Goal: Transaction & Acquisition: Purchase product/service

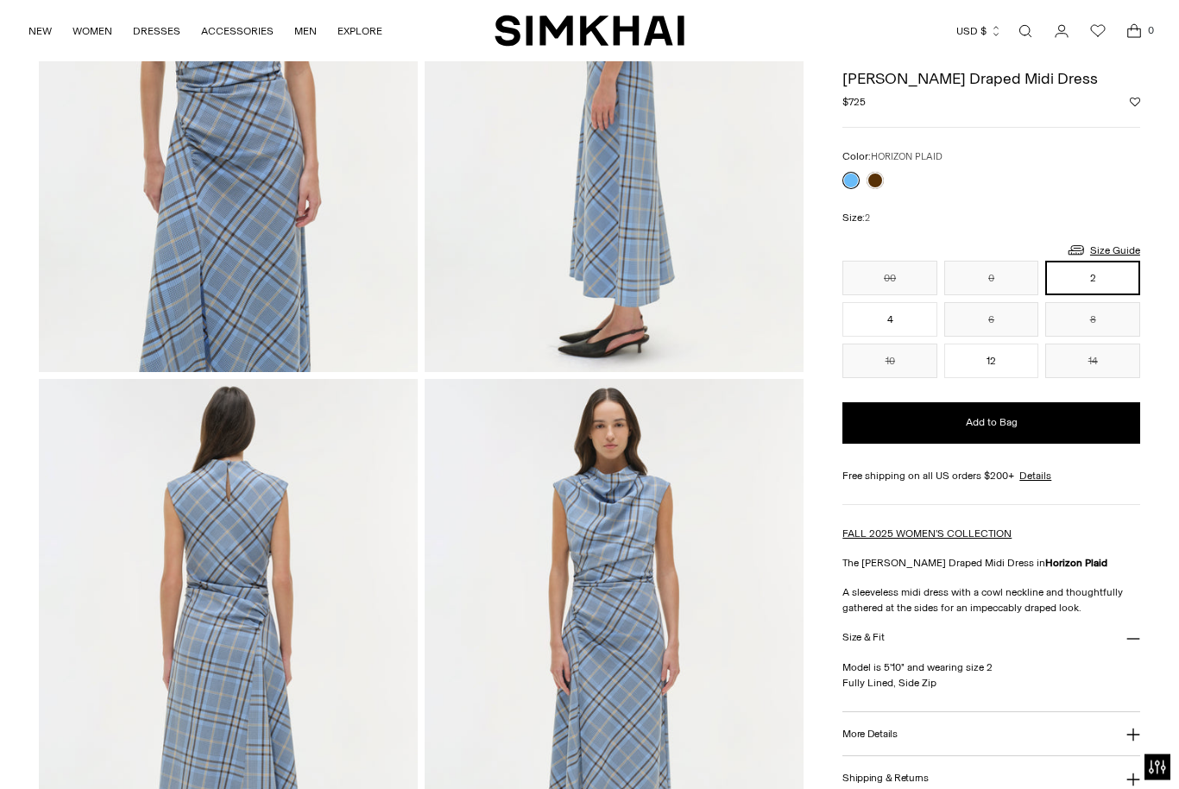
scroll to position [835, 0]
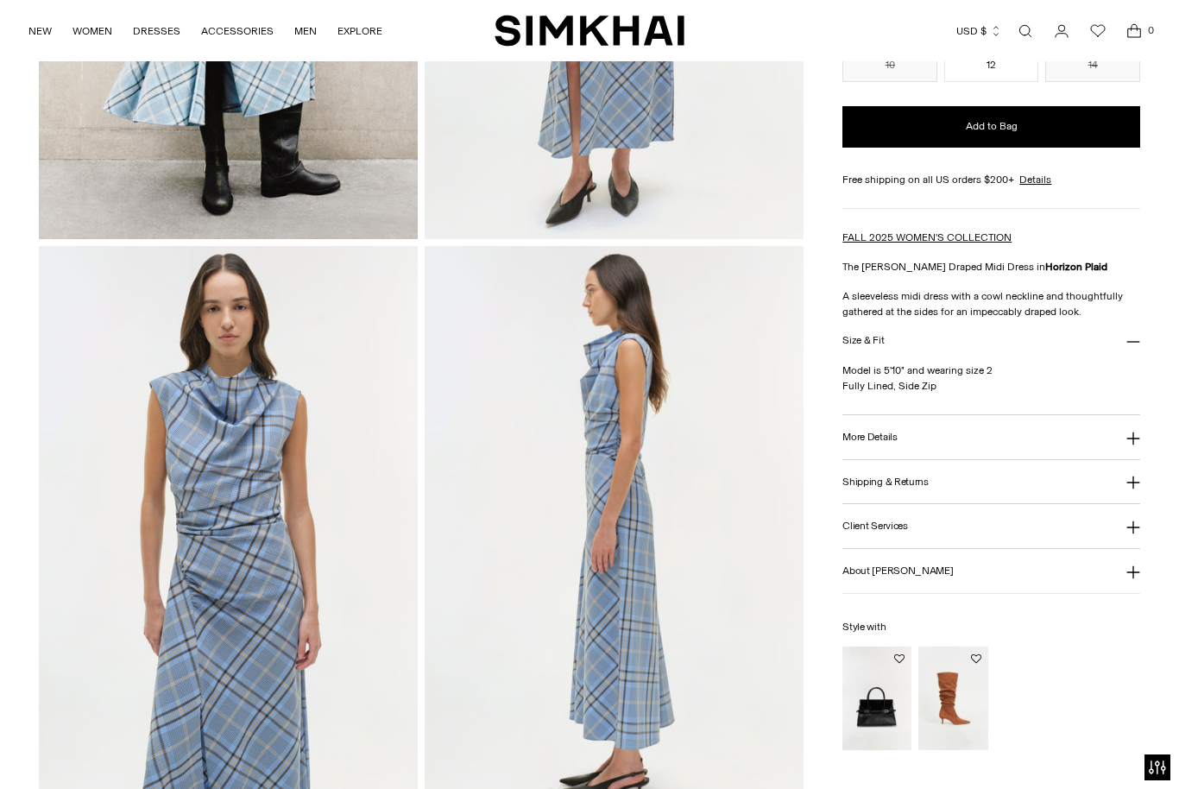
click at [1134, 442] on icon at bounding box center [1133, 438] width 14 height 14
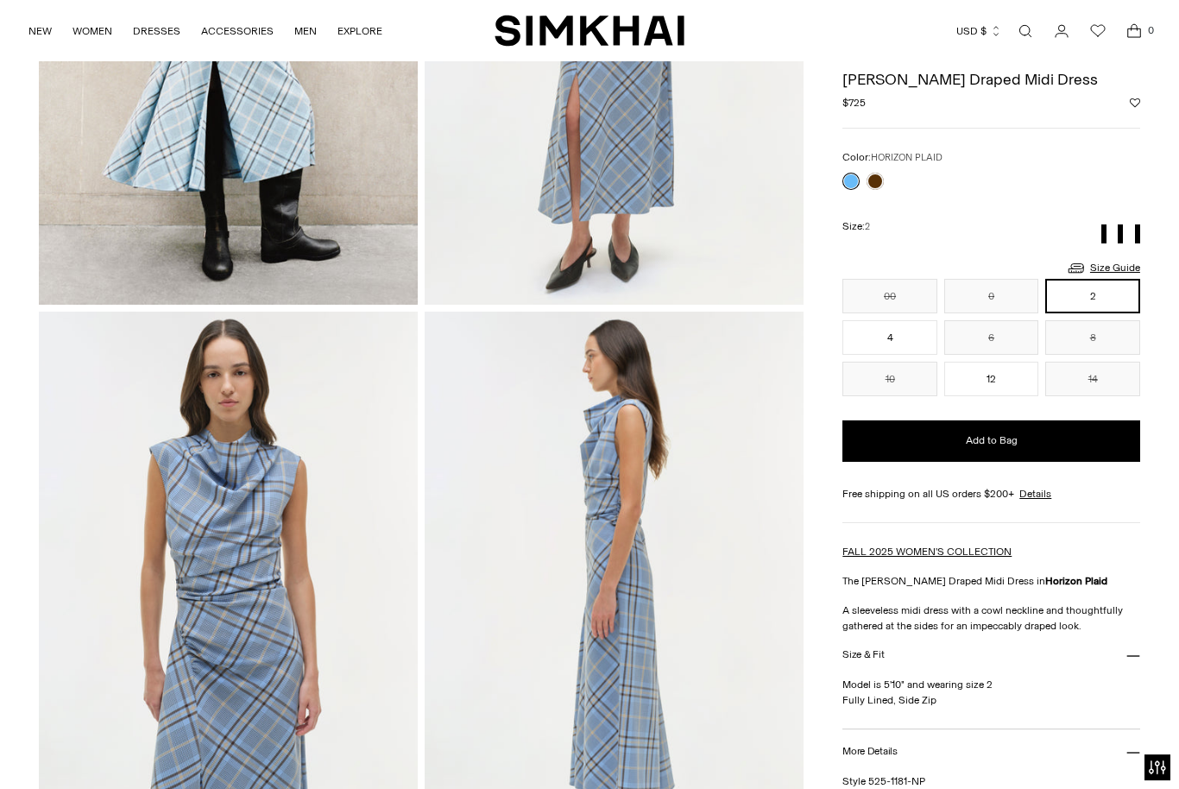
scroll to position [351, 0]
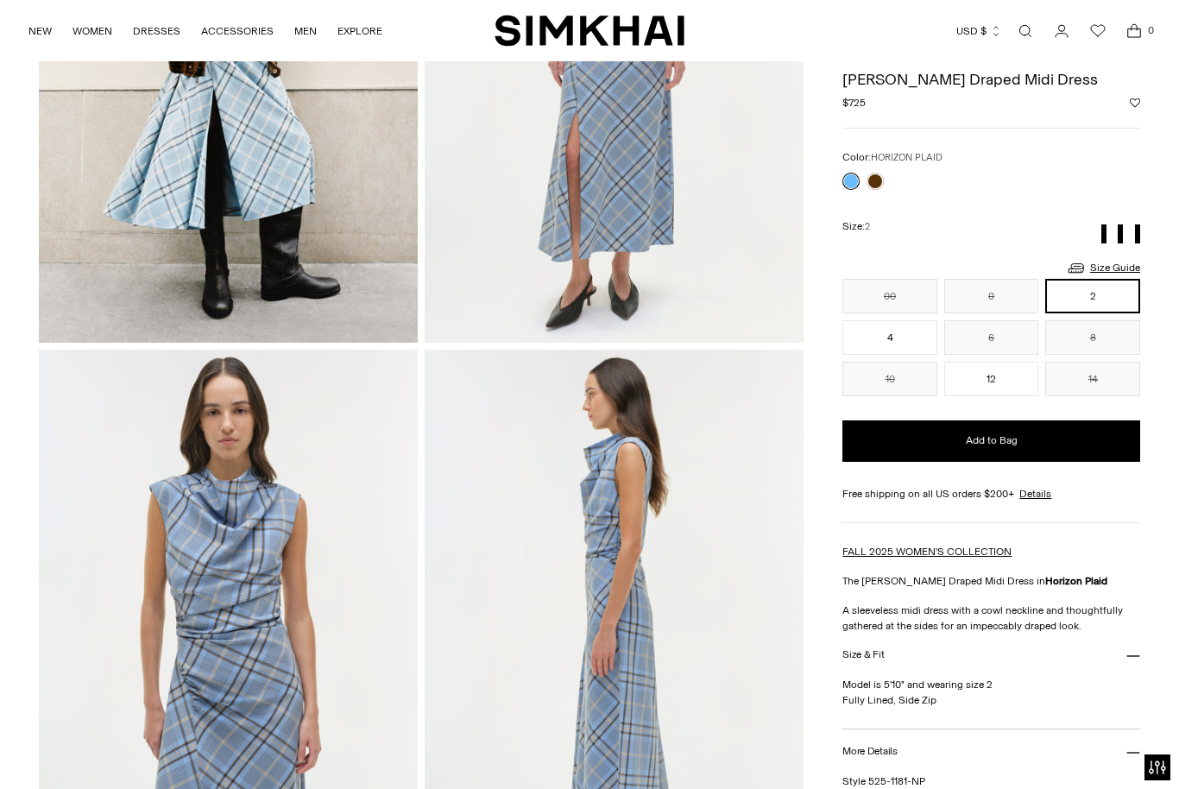
click at [1116, 266] on link "Size Guide" at bounding box center [1103, 268] width 74 height 22
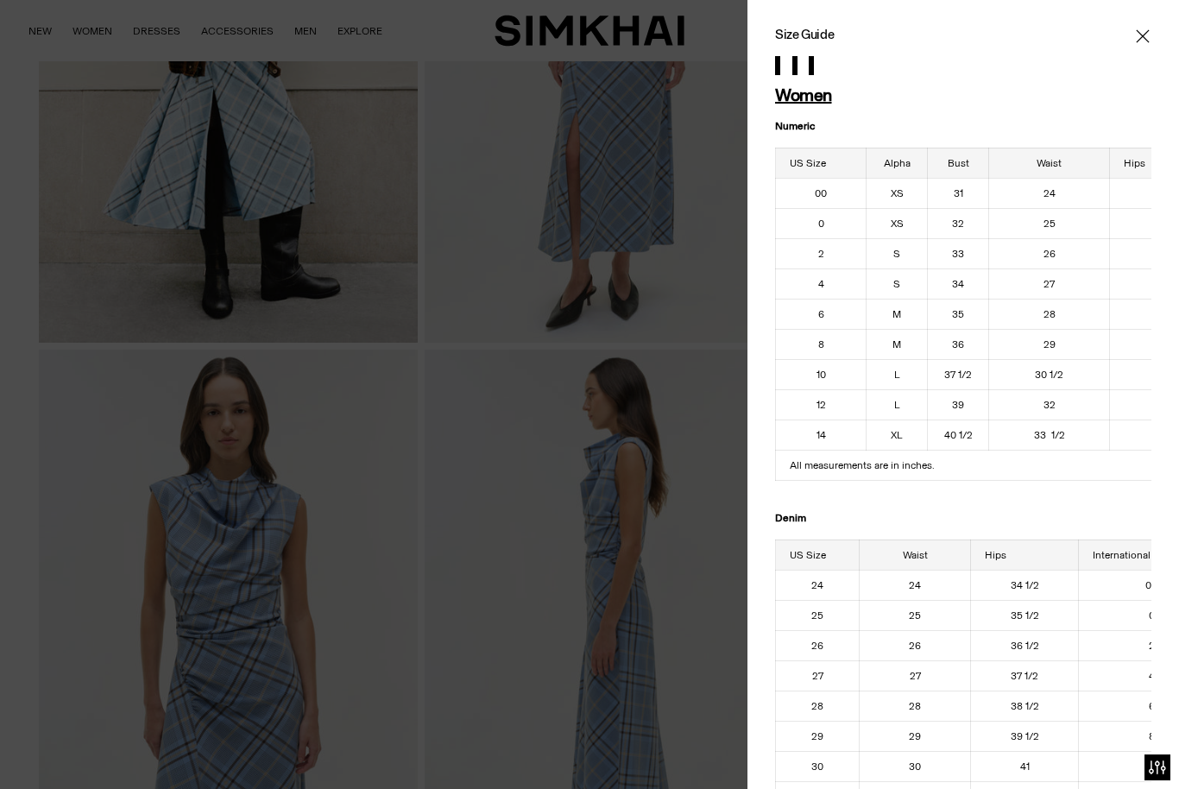
scroll to position [0, 0]
click at [1143, 28] on icon "Close" at bounding box center [1142, 36] width 14 height 17
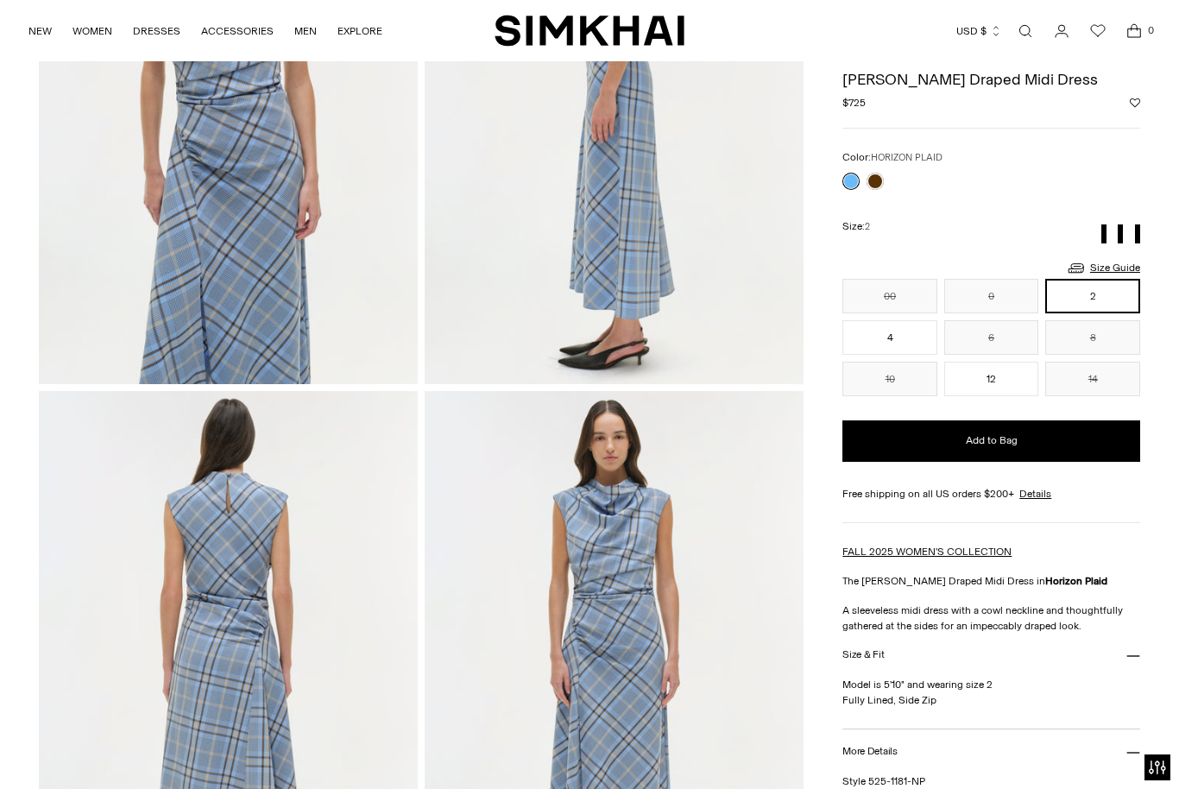
scroll to position [827, 0]
